Goal: Information Seeking & Learning: Check status

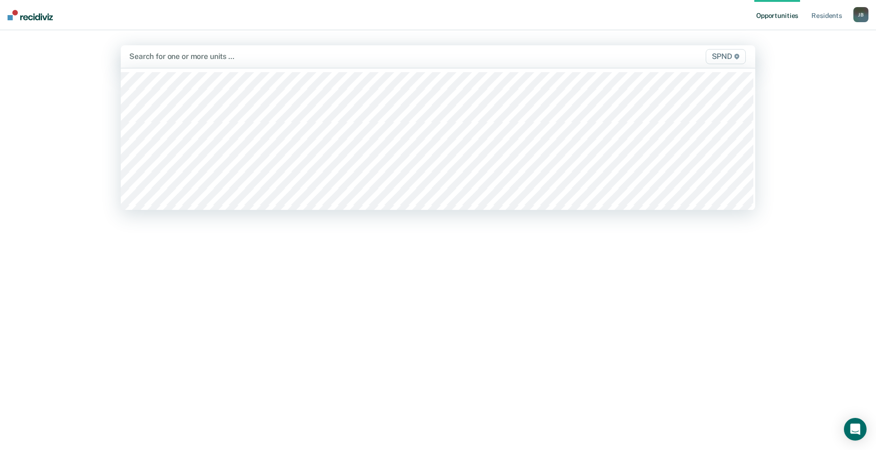
click at [141, 62] on div "Search for one or more units …" at bounding box center [345, 56] width 434 height 13
type input "10n"
click at [226, 59] on div at bounding box center [375, 56] width 371 height 11
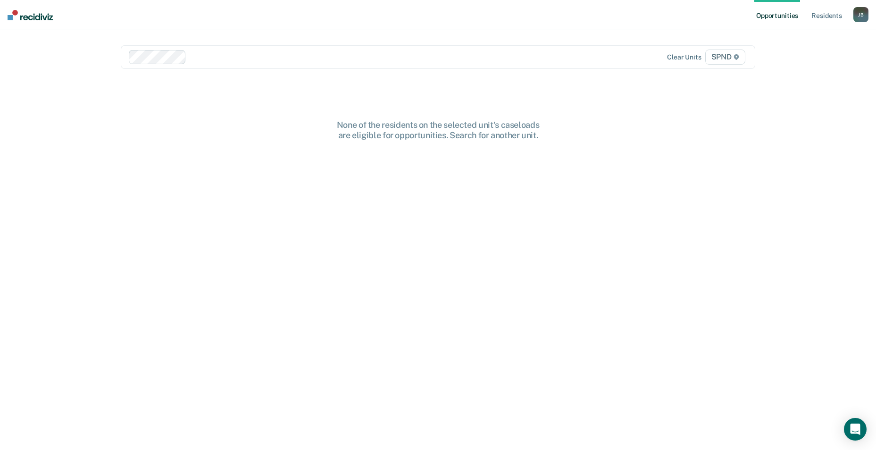
click at [229, 60] on div at bounding box center [375, 56] width 370 height 11
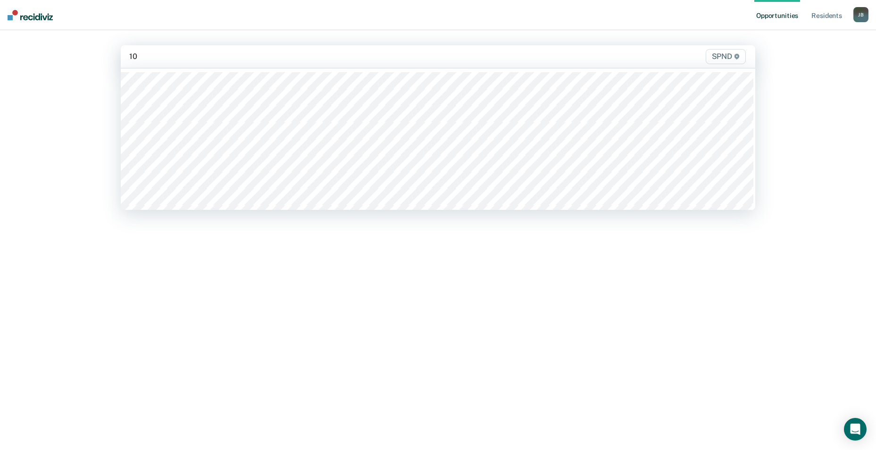
type input "10s"
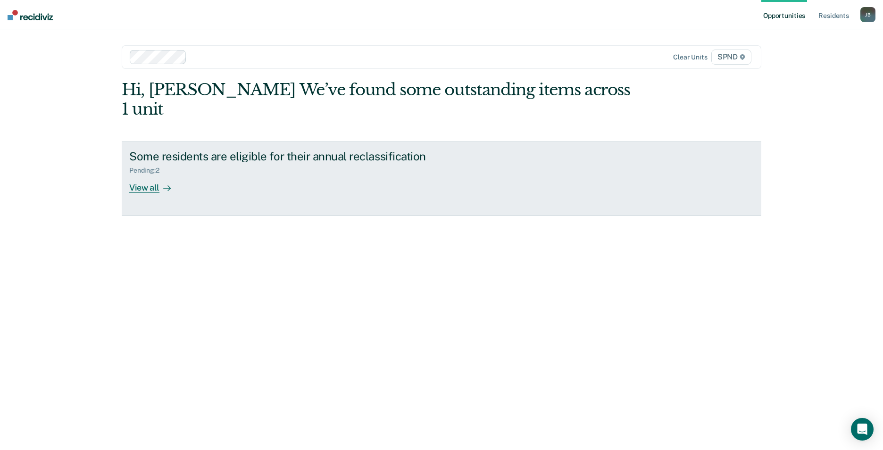
click at [158, 175] on div "View all" at bounding box center [155, 184] width 53 height 18
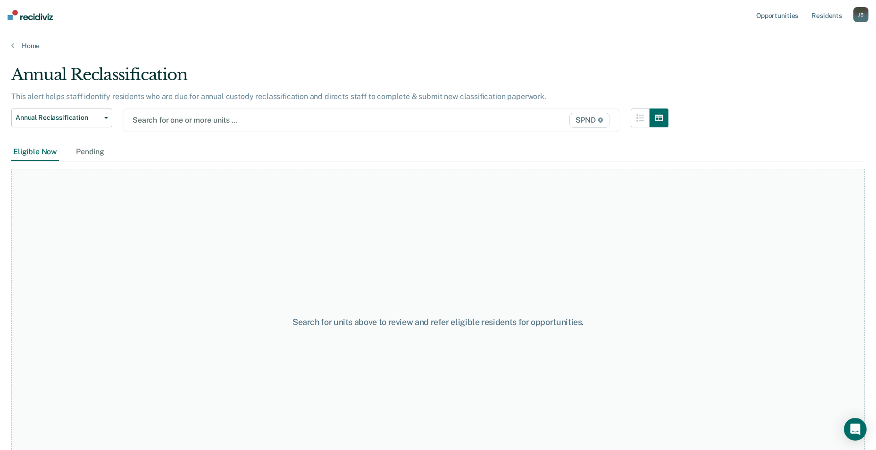
click at [39, 155] on div "Eligible Now" at bounding box center [35, 151] width 48 height 17
click at [95, 153] on div "Pending" at bounding box center [90, 151] width 32 height 17
click at [50, 153] on div "Eligible Now" at bounding box center [35, 151] width 48 height 17
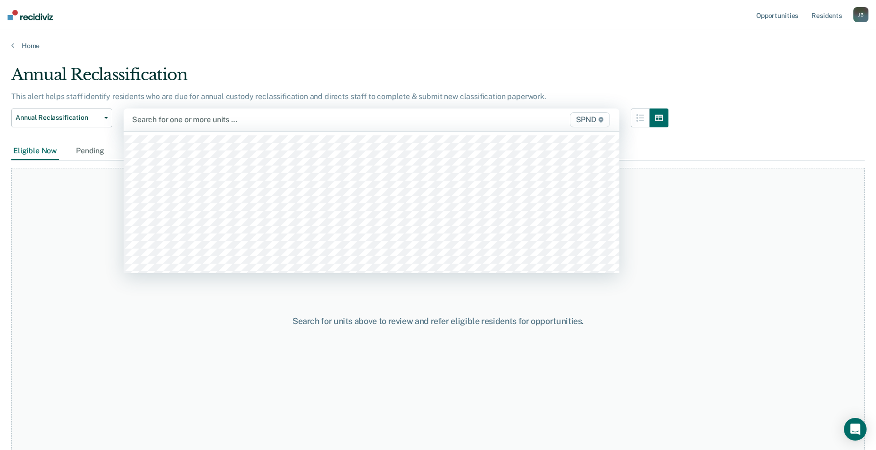
click at [221, 122] on div at bounding box center [299, 119] width 334 height 11
click at [278, 60] on main "Annual Reclassification This alert helps staff identify residents who are due f…" at bounding box center [438, 248] width 876 height 397
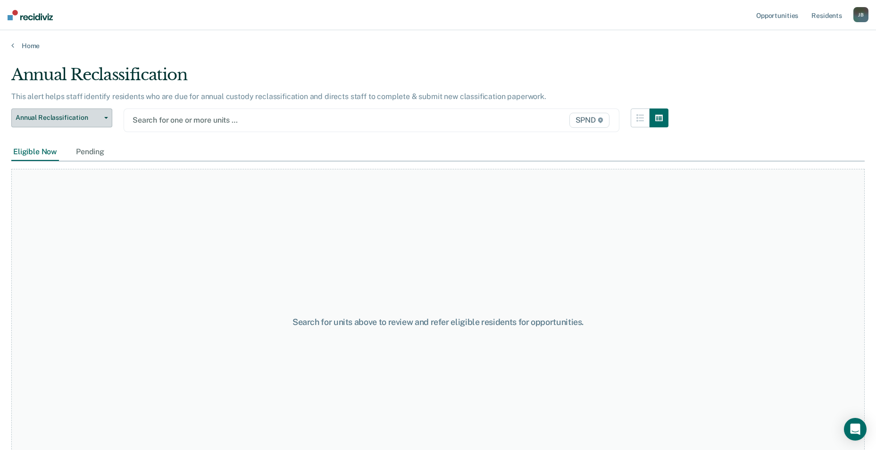
click at [107, 119] on button "Annual Reclassification" at bounding box center [61, 118] width 101 height 19
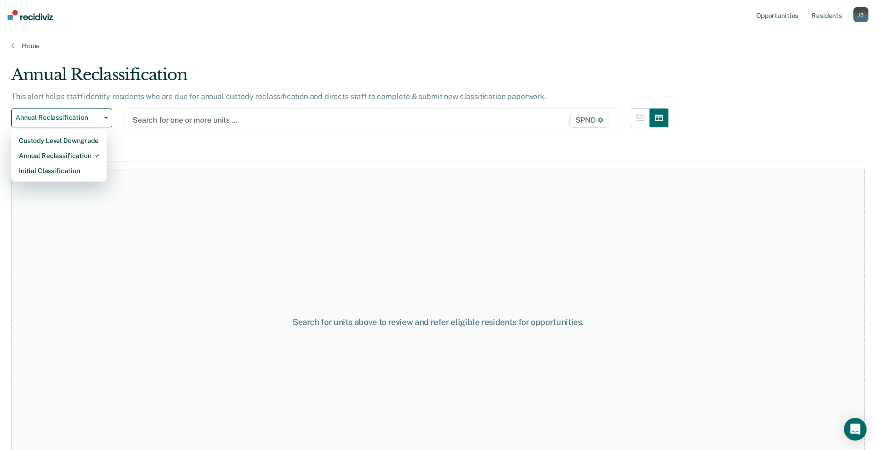
click at [192, 204] on div "Search for units above to review and refer eligible residents for opportunities." at bounding box center [437, 322] width 853 height 307
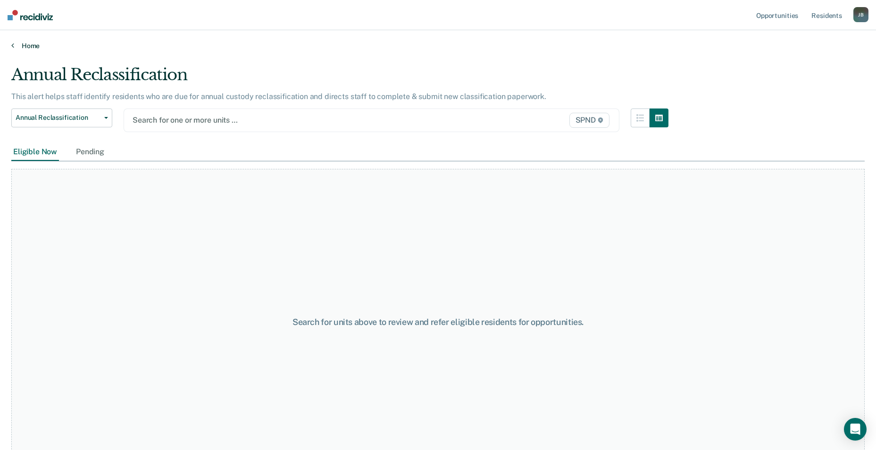
click at [26, 44] on link "Home" at bounding box center [437, 46] width 853 height 8
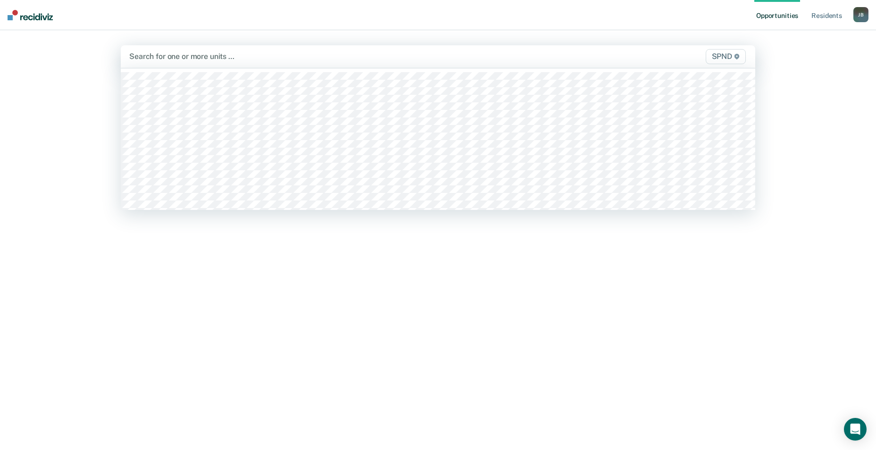
click at [153, 56] on div at bounding box center [345, 56] width 432 height 11
type input "10s"
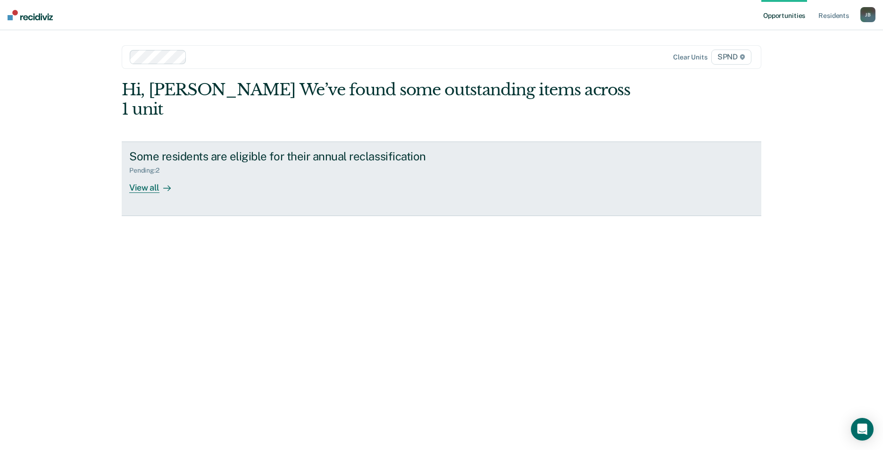
click at [149, 175] on div "View all" at bounding box center [155, 184] width 53 height 18
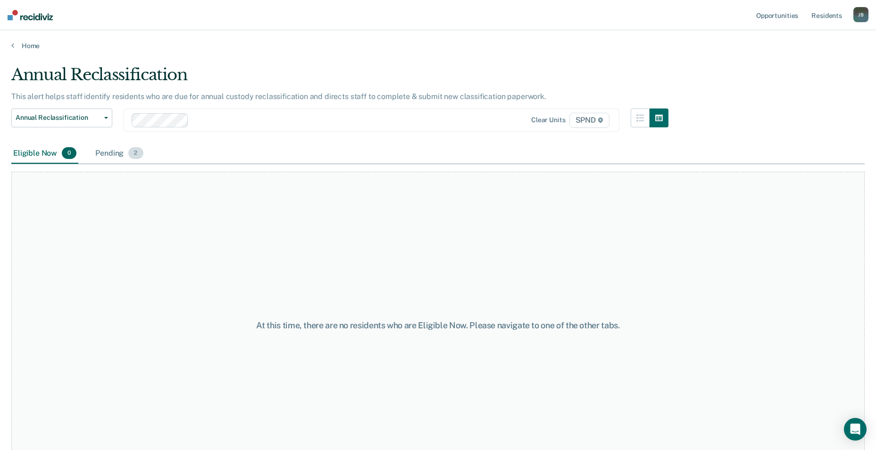
click at [137, 156] on span "2" at bounding box center [135, 153] width 15 height 12
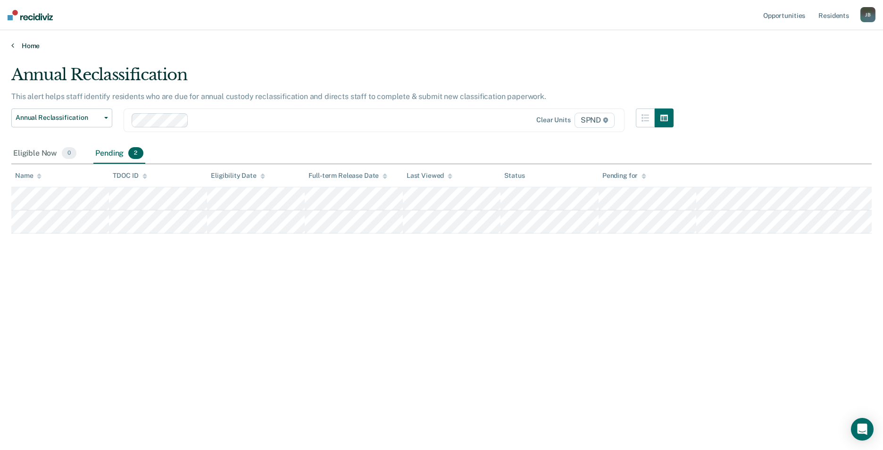
click at [30, 45] on link "Home" at bounding box center [441, 46] width 860 height 8
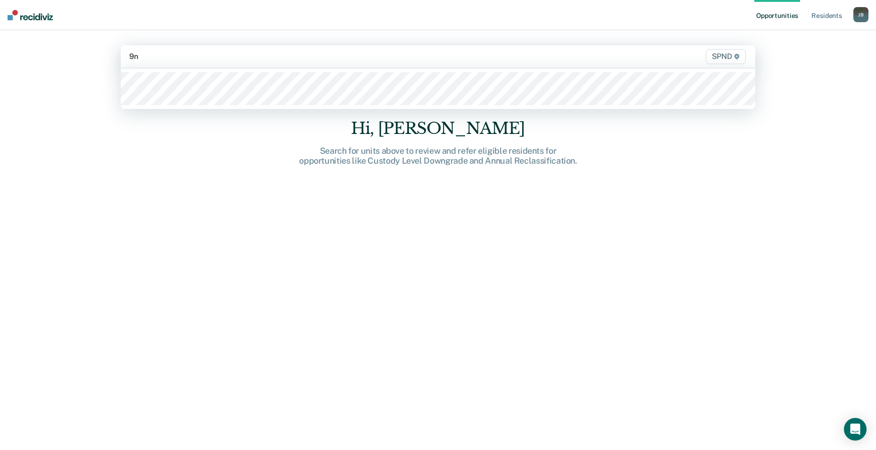
type input "9n2"
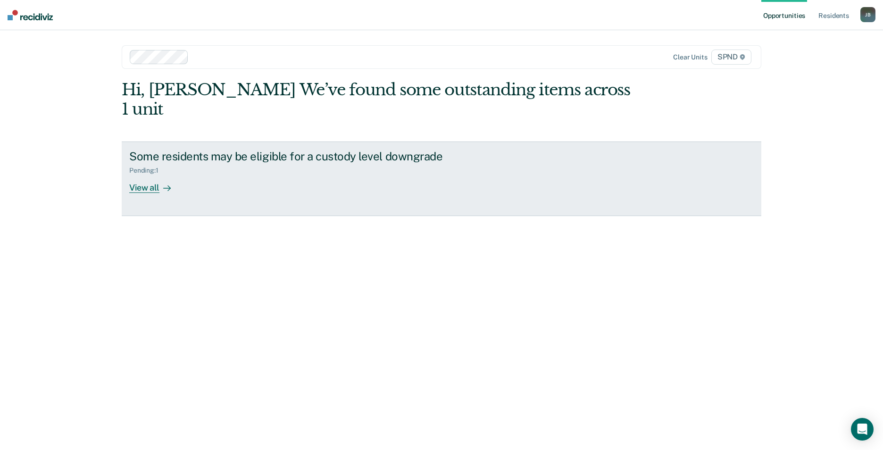
click at [151, 175] on div "View all" at bounding box center [155, 184] width 53 height 18
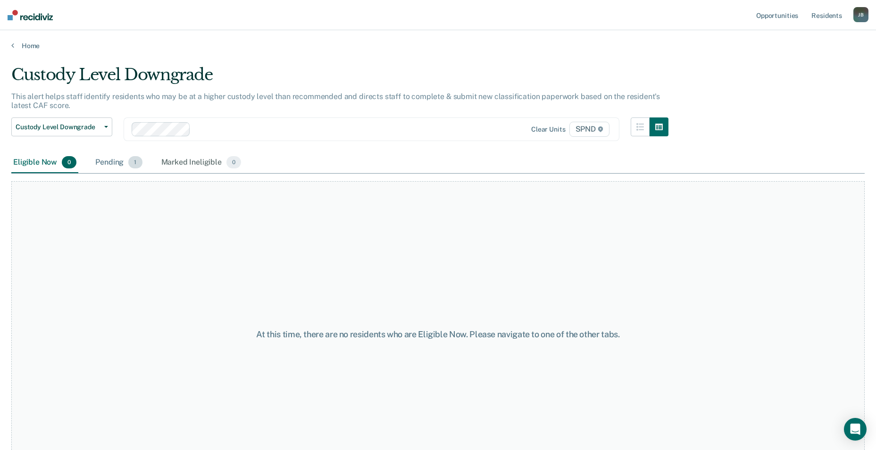
click at [134, 165] on span "1" at bounding box center [135, 162] width 14 height 12
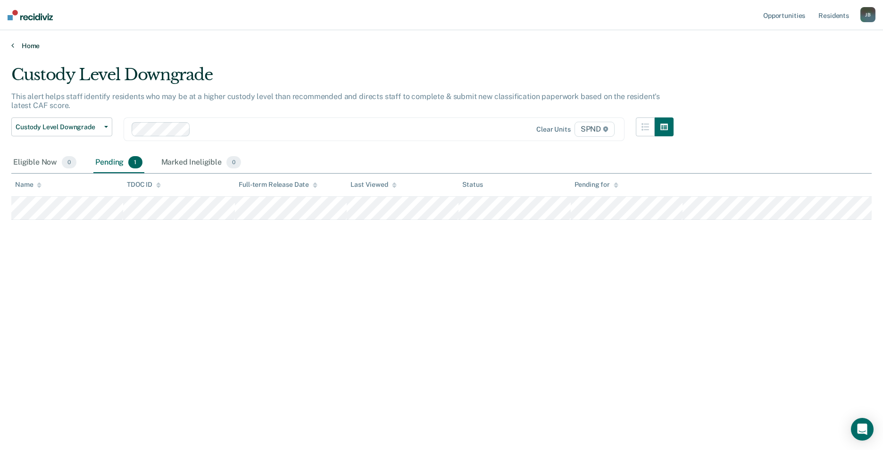
click at [26, 42] on link "Home" at bounding box center [441, 46] width 860 height 8
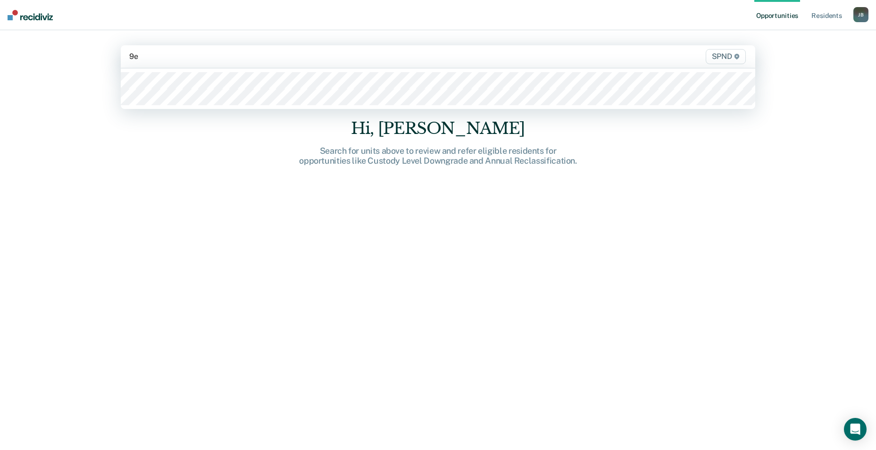
type input "9e2"
type input "9s2"
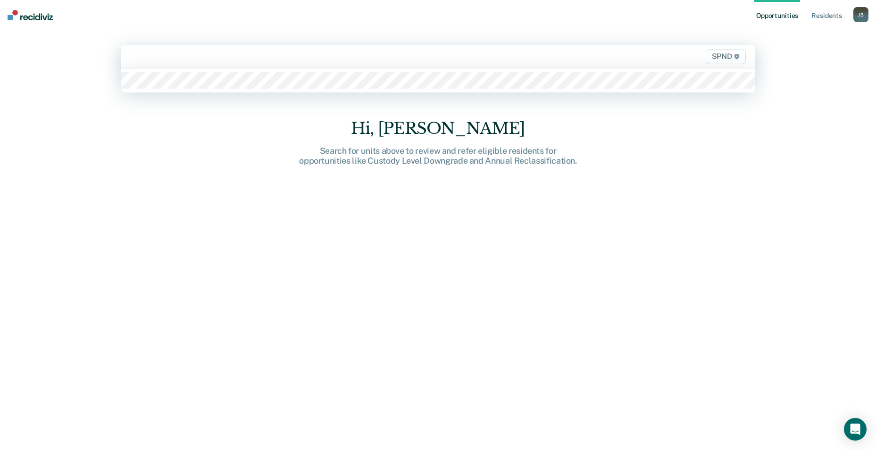
click at [173, 62] on div at bounding box center [345, 56] width 432 height 11
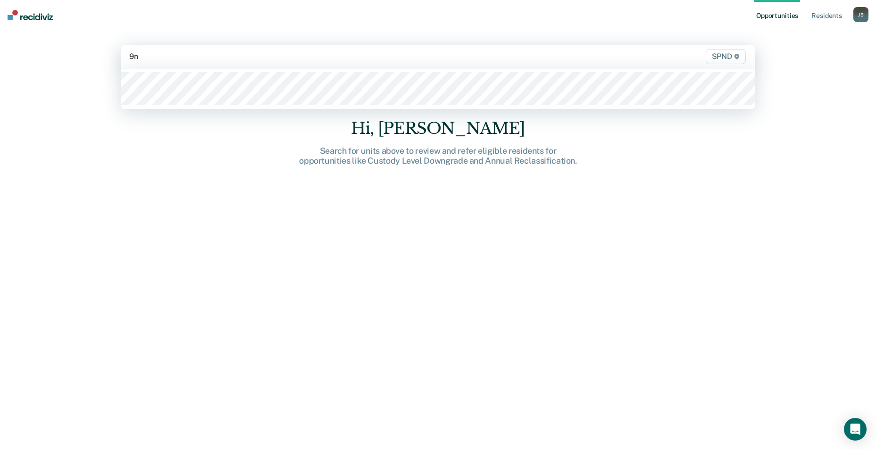
type input "9n3"
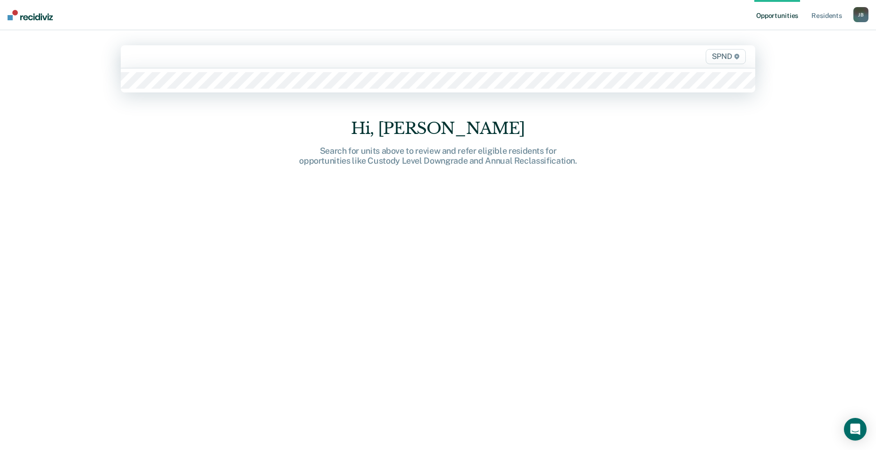
click at [178, 65] on div "SPND" at bounding box center [438, 56] width 635 height 23
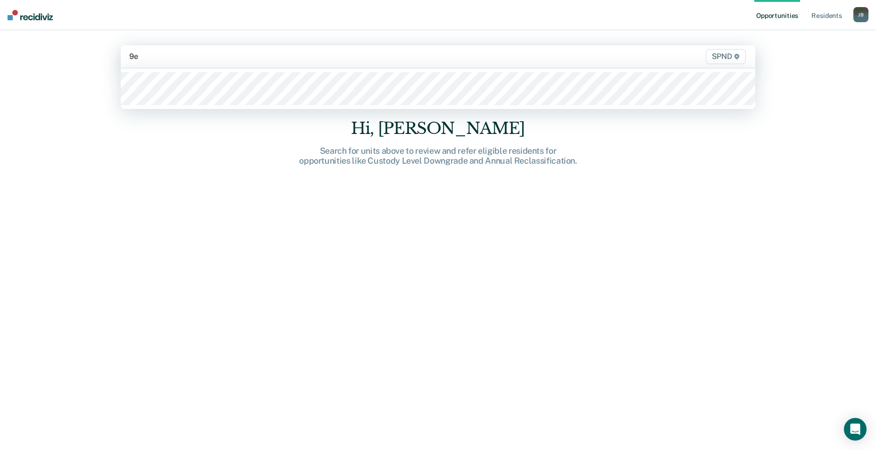
type input "9e3"
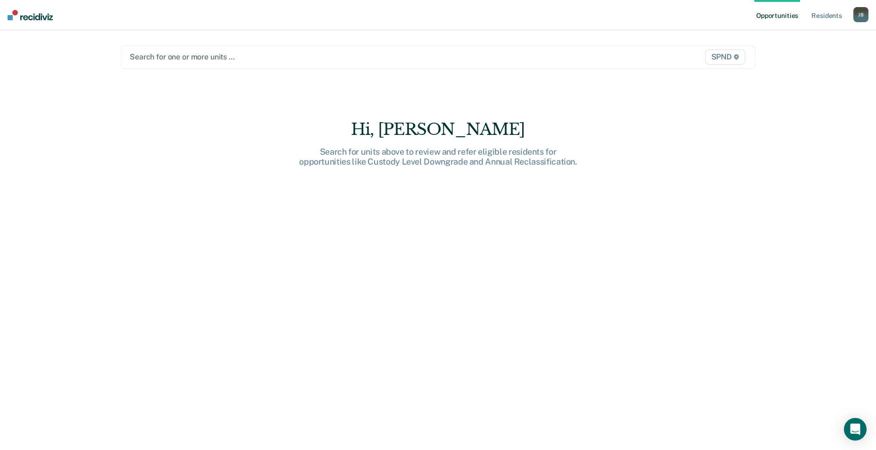
click at [176, 60] on div at bounding box center [345, 56] width 431 height 11
click at [145, 60] on div at bounding box center [345, 56] width 431 height 11
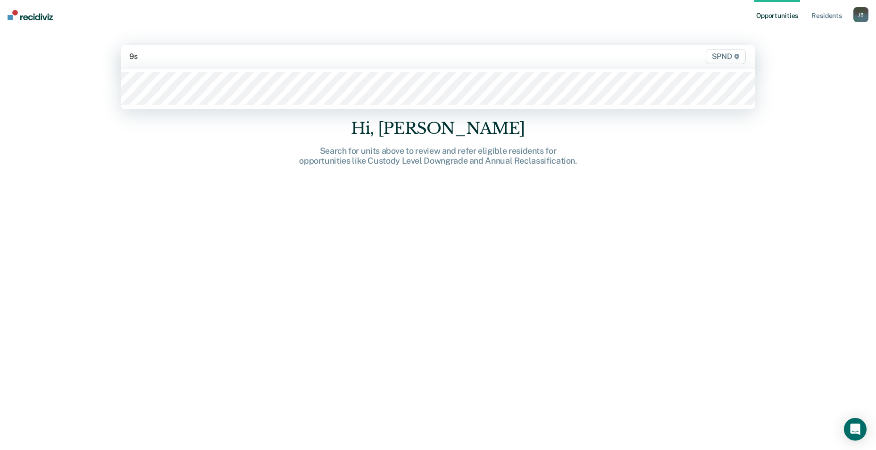
type input "9s3"
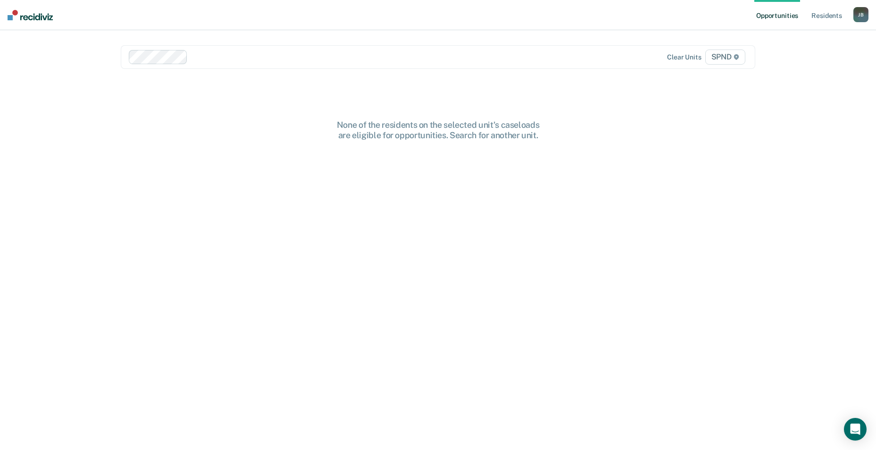
click at [859, 17] on div "[PERSON_NAME]" at bounding box center [860, 14] width 15 height 15
click at [801, 63] on link "Log Out" at bounding box center [823, 62] width 76 height 8
